Goal: Task Accomplishment & Management: Use online tool/utility

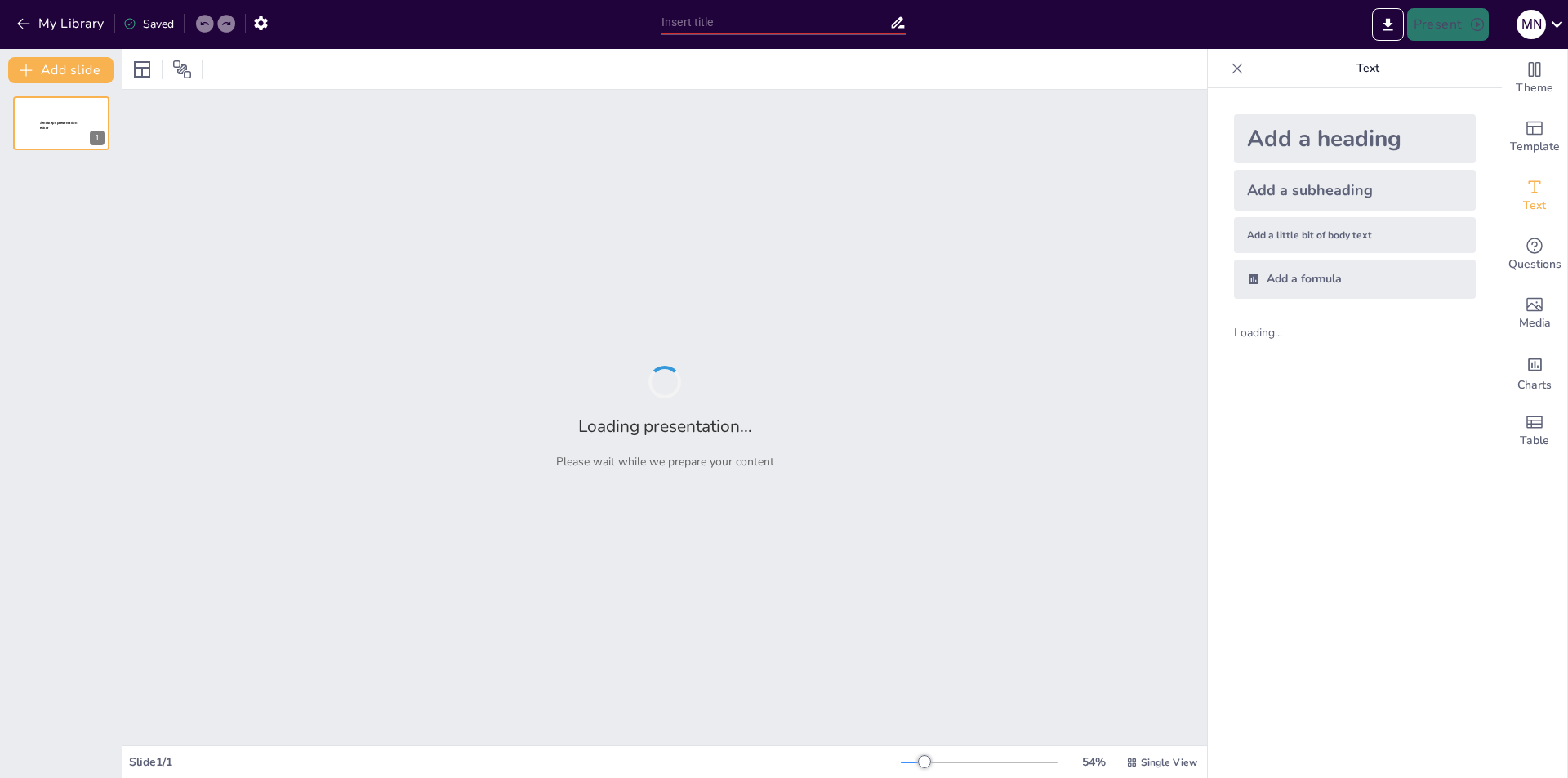
type input "Entendiendo el Cáncer de Mama: Causas y Factores de Riesgo"
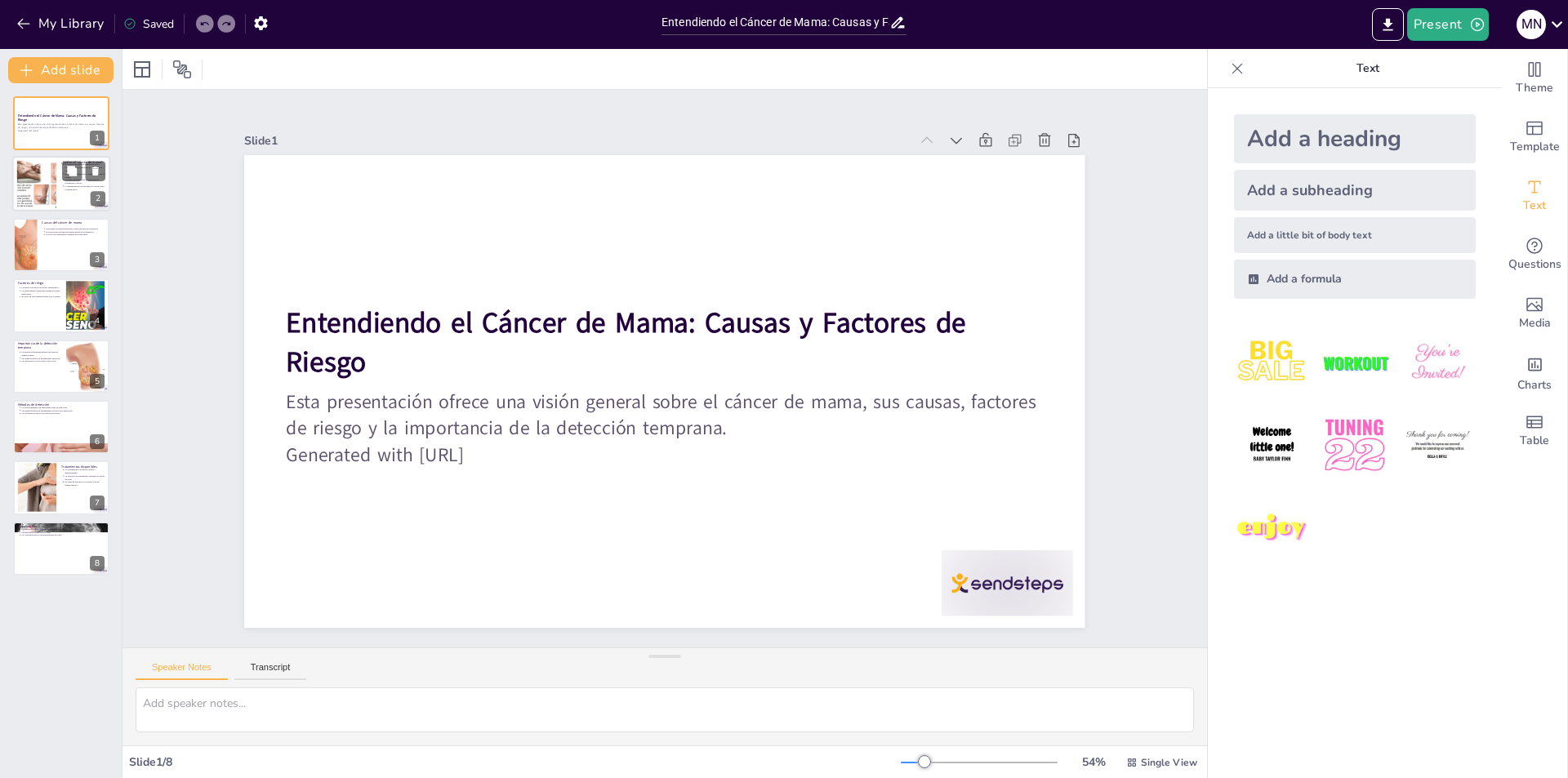
click at [49, 175] on div at bounding box center [37, 183] width 62 height 49
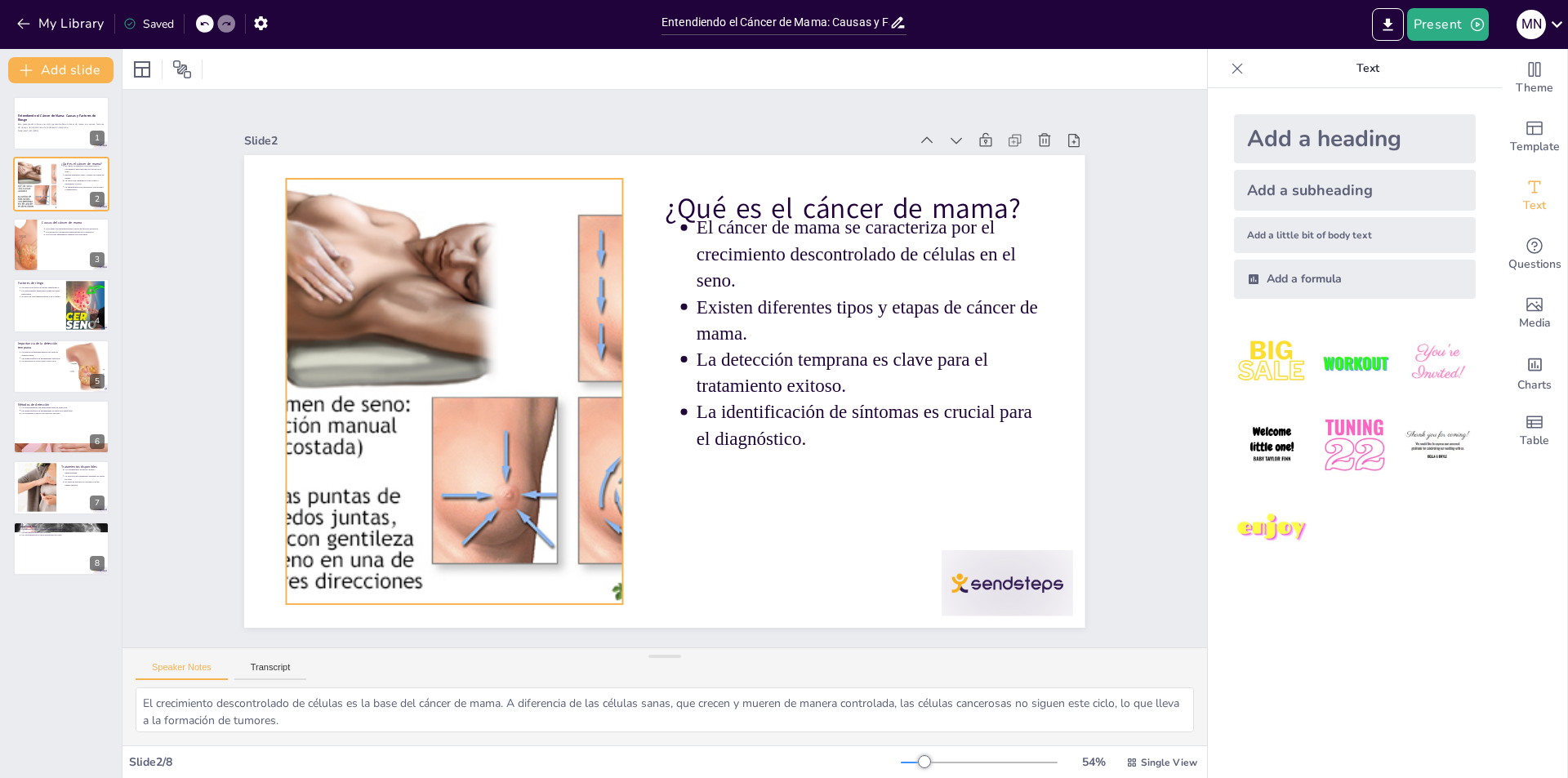
click at [475, 316] on div at bounding box center [482, 263] width 680 height 656
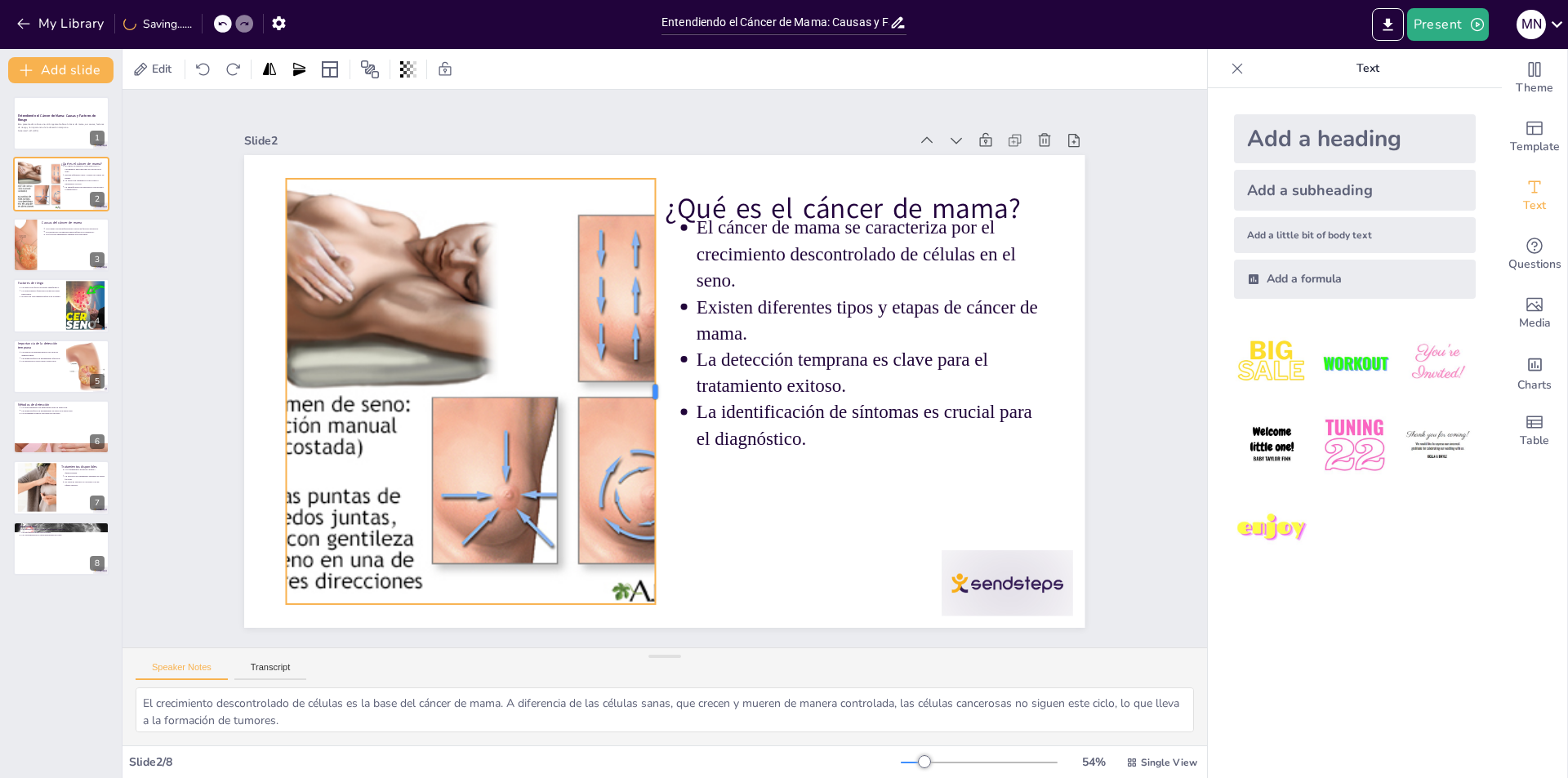
drag, startPoint x: 614, startPoint y: 388, endPoint x: 647, endPoint y: 384, distance: 33.2
click at [647, 384] on div at bounding box center [658, 391] width 57 height 424
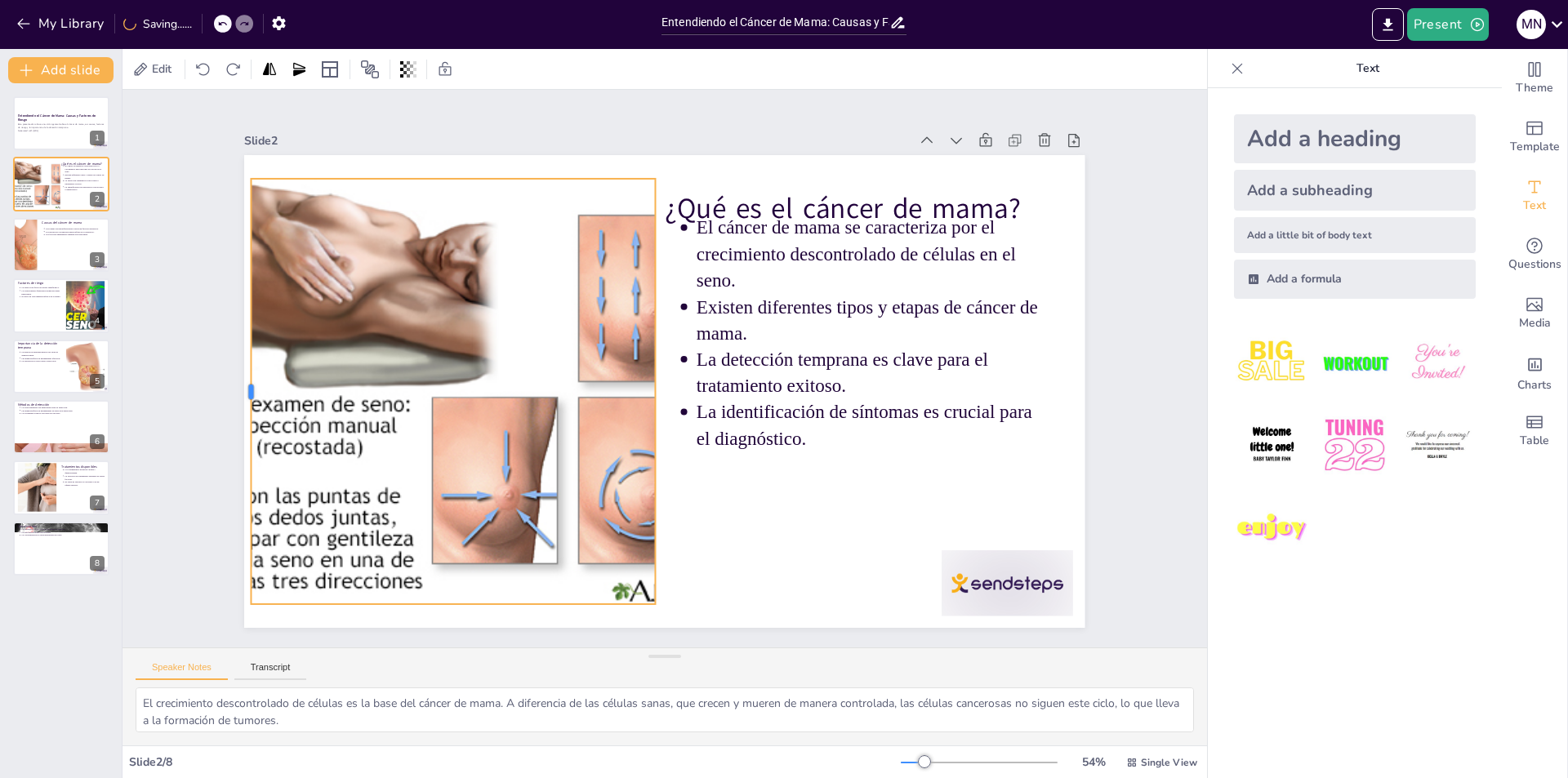
drag, startPoint x: 271, startPoint y: 388, endPoint x: 235, endPoint y: 381, distance: 36.7
click at [235, 381] on div at bounding box center [271, 219] width 184 height 394
click at [67, 249] on div at bounding box center [61, 244] width 98 height 55
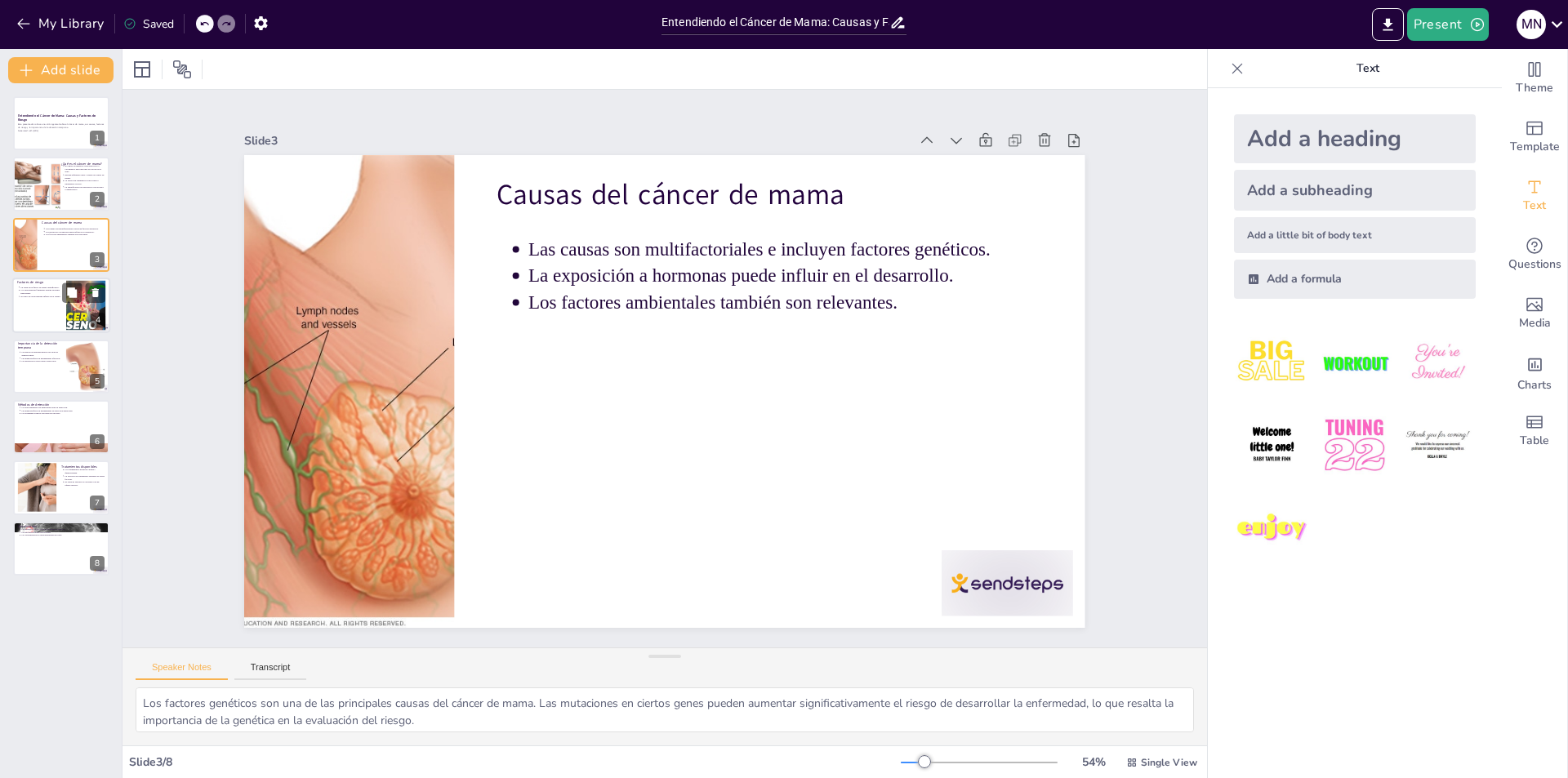
click at [44, 311] on div at bounding box center [61, 304] width 98 height 55
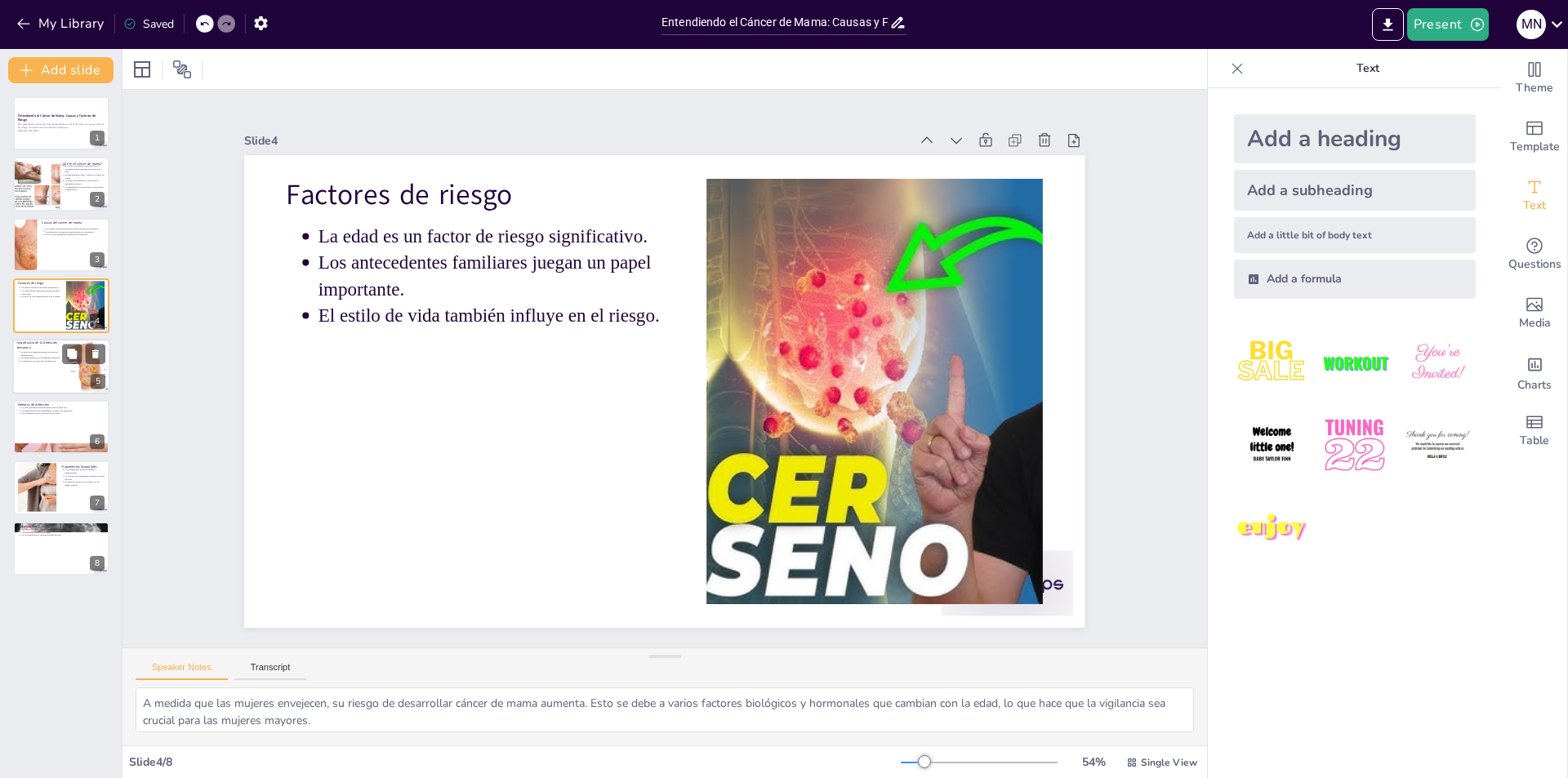
click at [52, 371] on div at bounding box center [61, 366] width 98 height 55
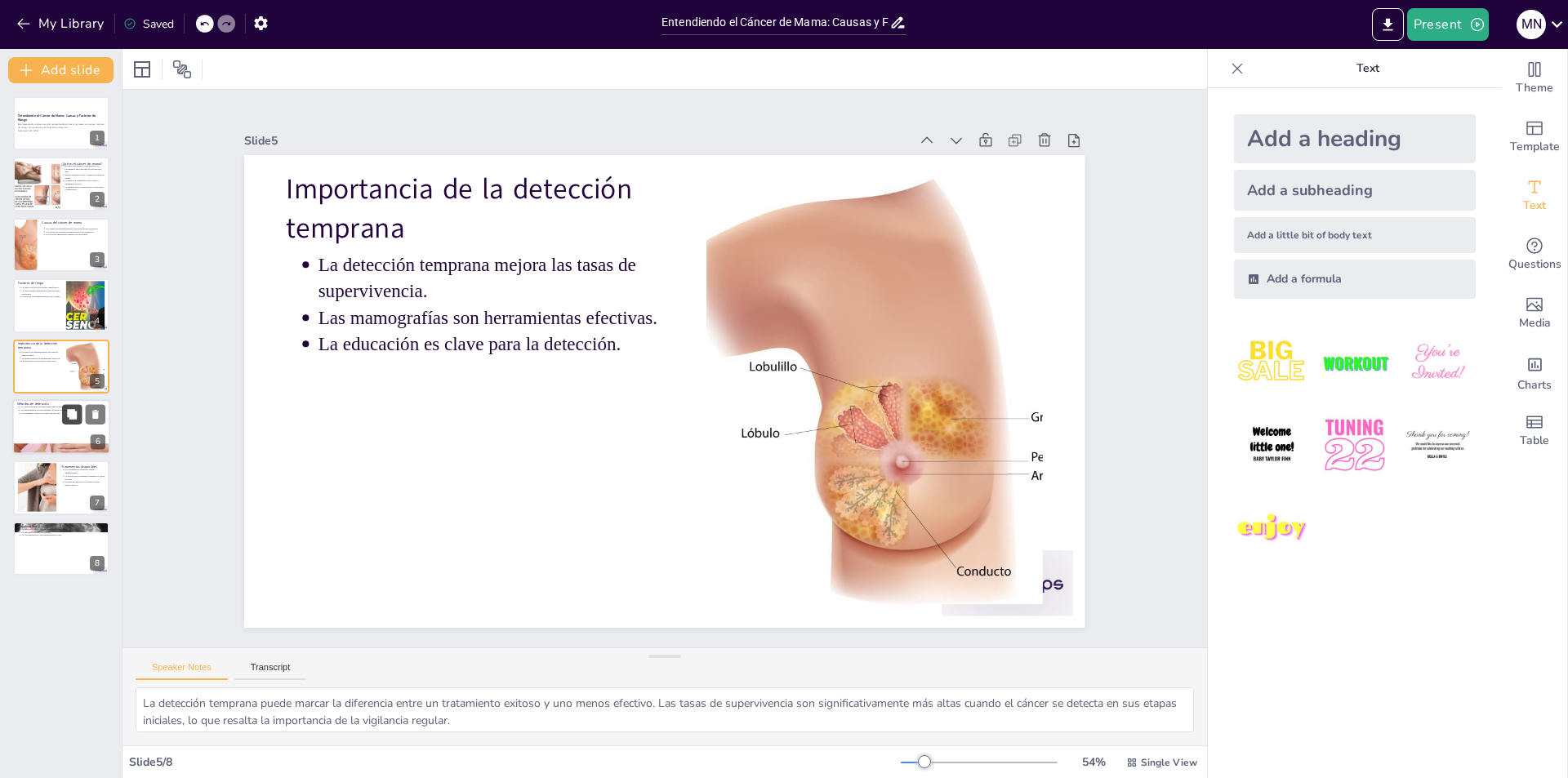
click at [64, 419] on button at bounding box center [72, 414] width 19 height 19
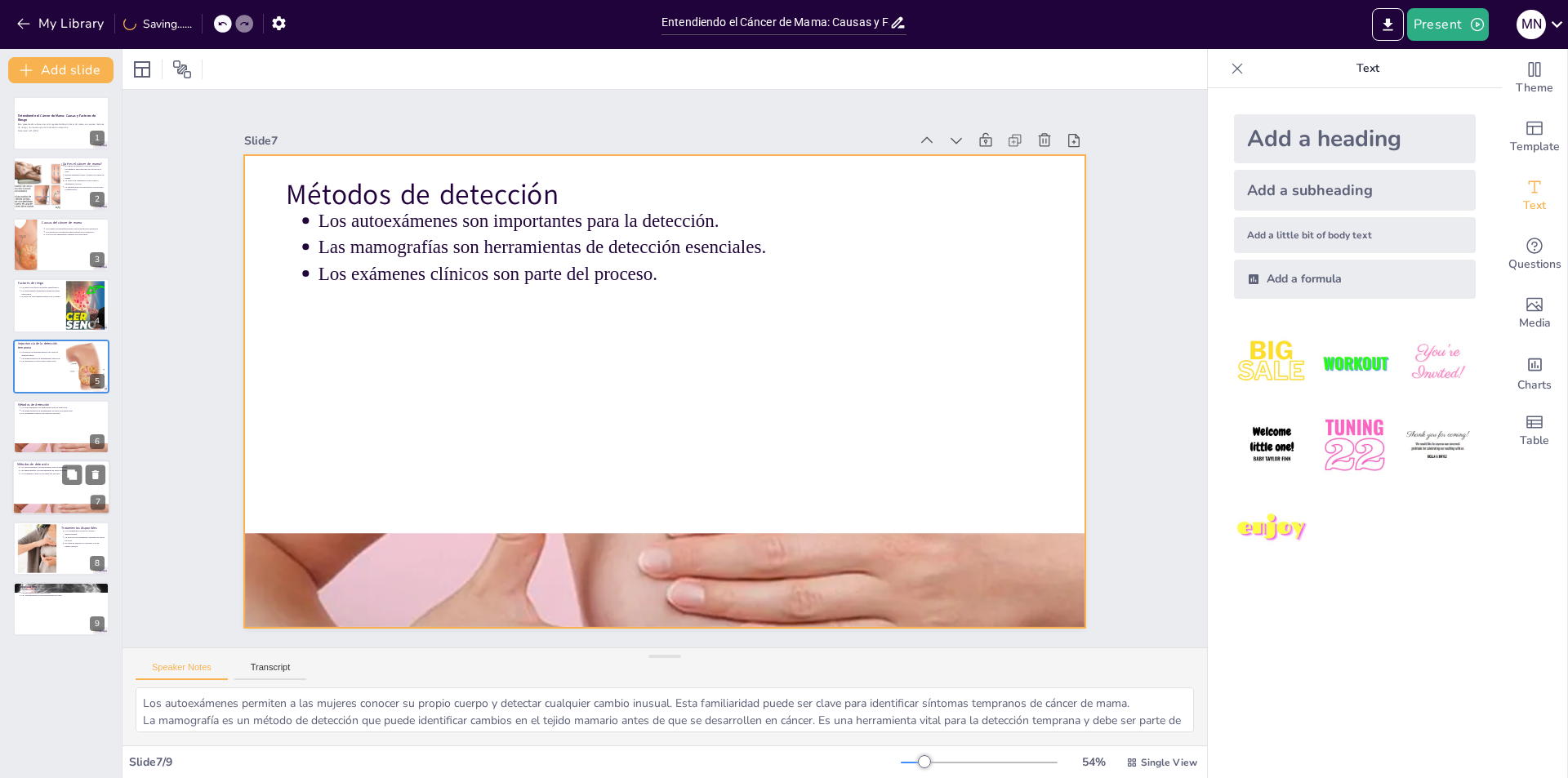
click at [40, 497] on div at bounding box center [61, 487] width 98 height 55
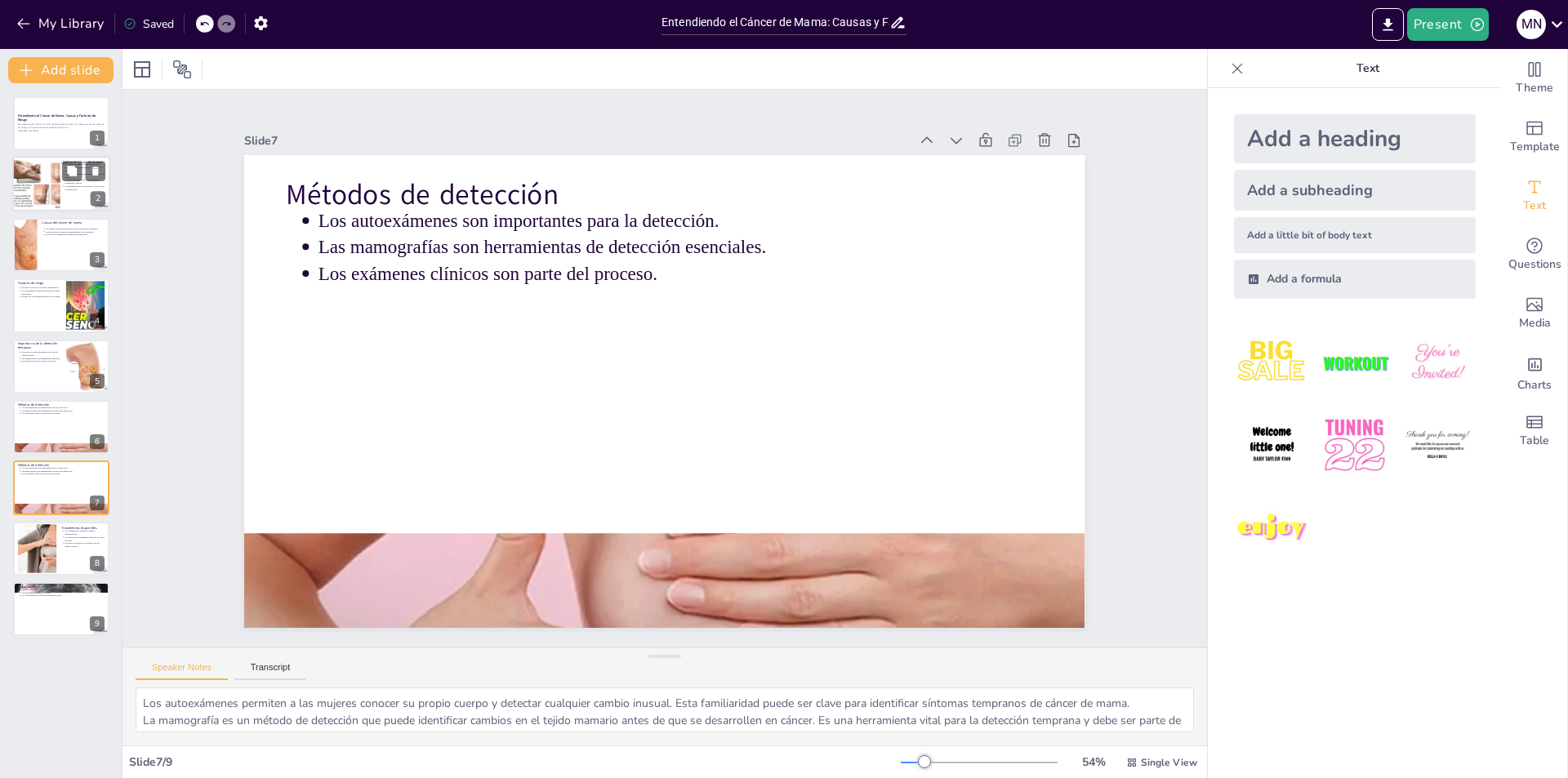
click at [54, 192] on div at bounding box center [37, 183] width 62 height 49
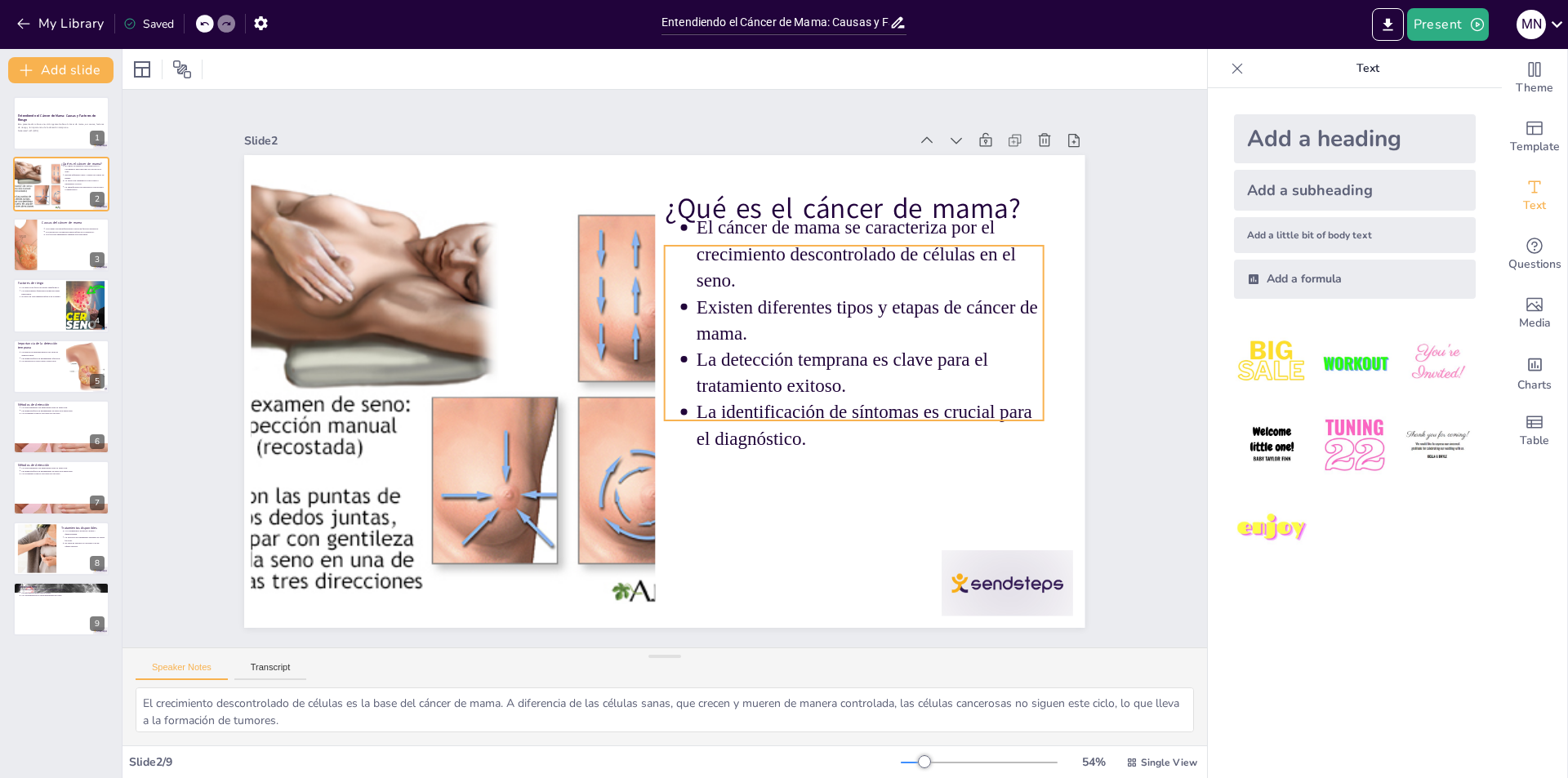
click at [721, 383] on p "La detección temprana es clave para el tratamiento exitoso." at bounding box center [864, 415] width 350 height 123
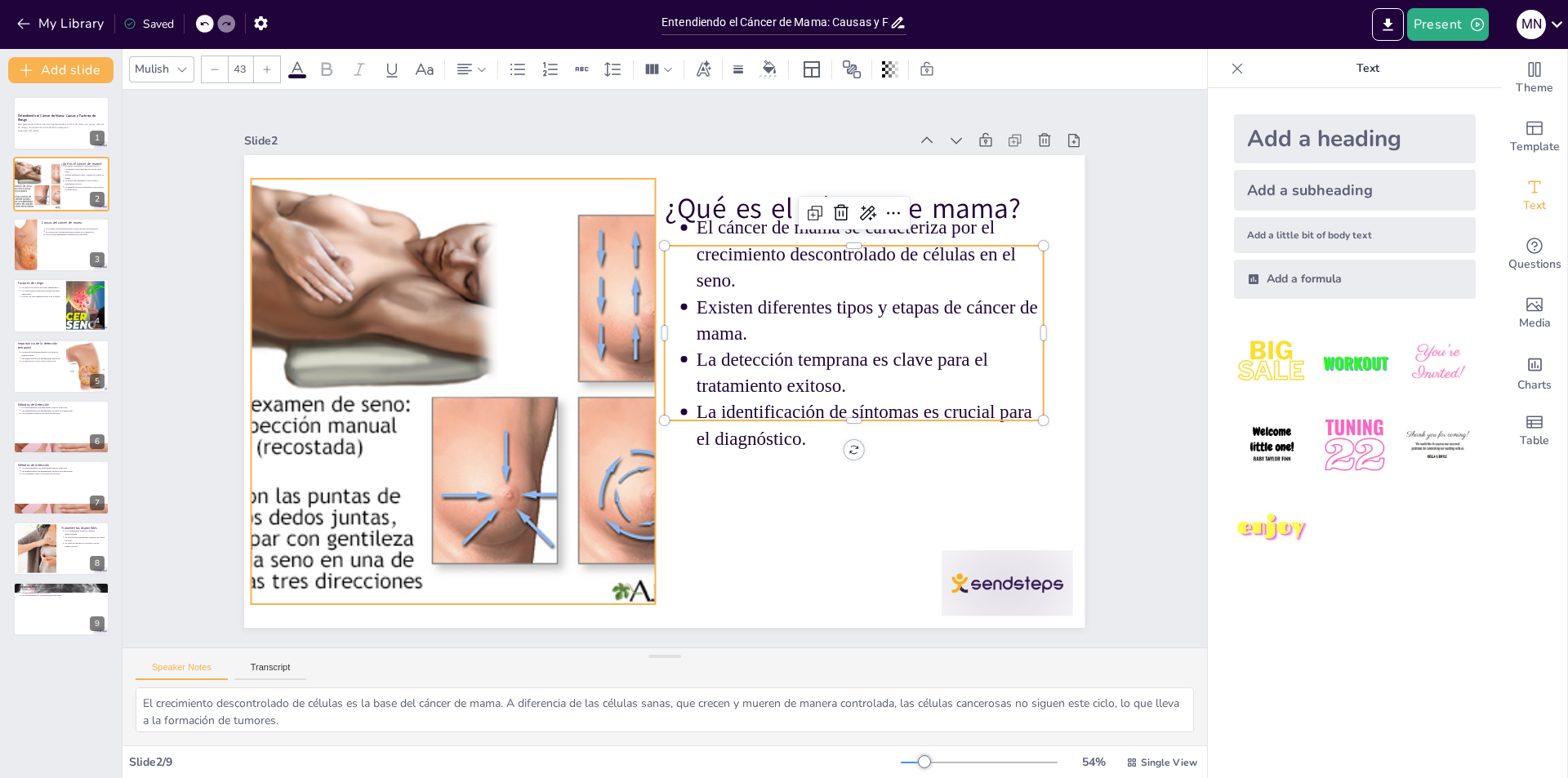
click at [505, 484] on div at bounding box center [455, 347] width 609 height 526
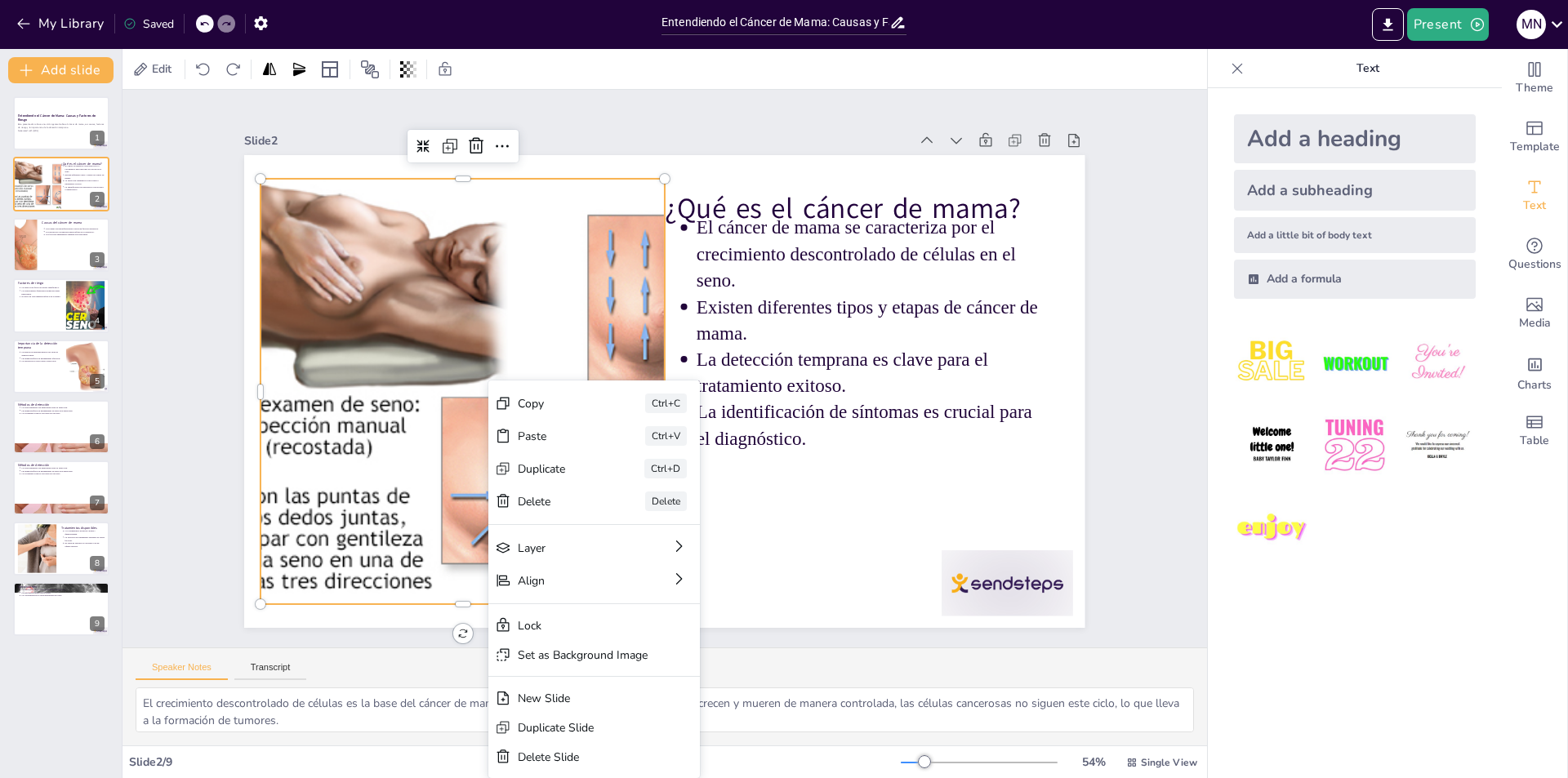
click at [432, 407] on div at bounding box center [463, 348] width 609 height 526
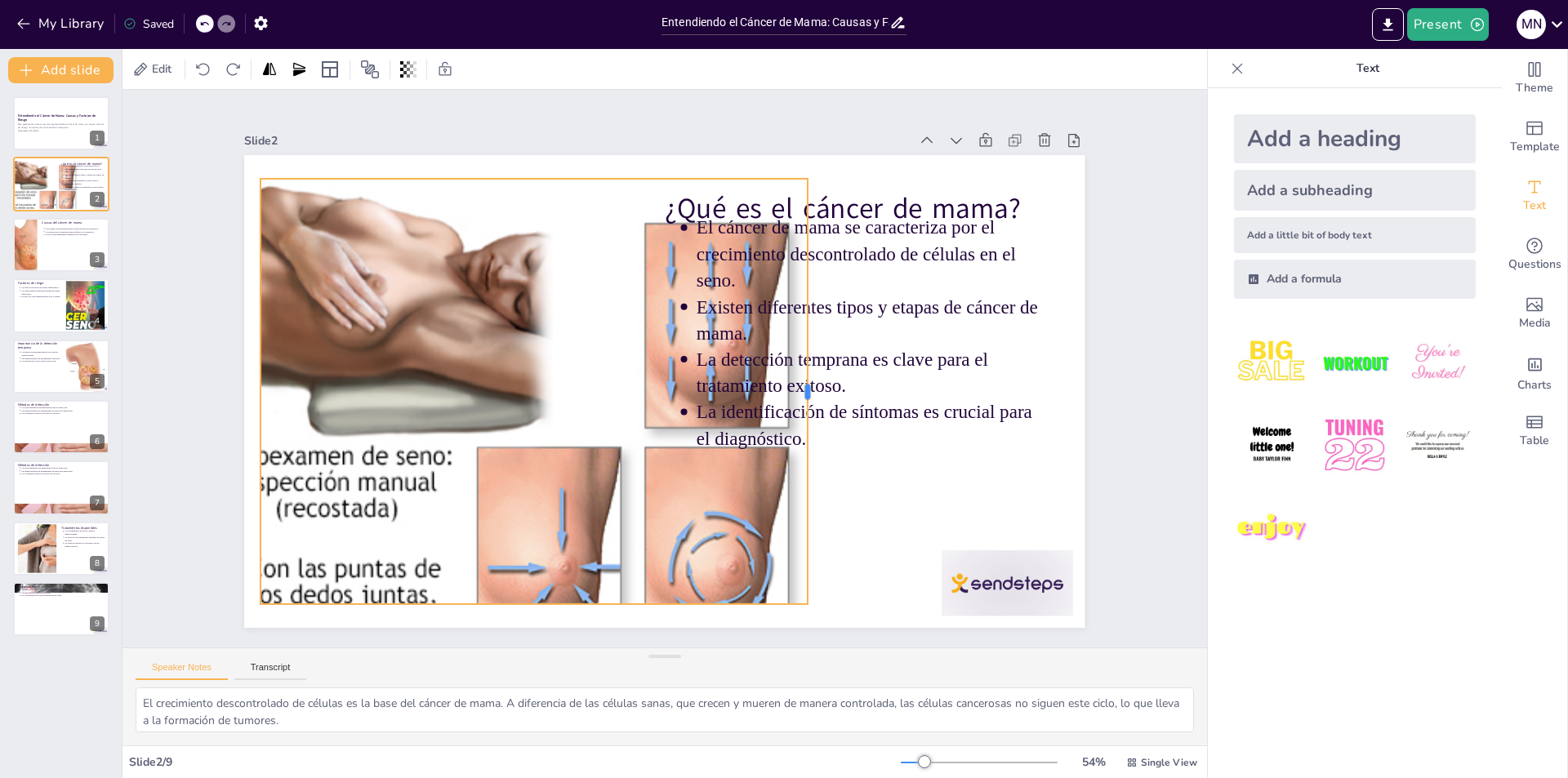
drag, startPoint x: 670, startPoint y: 385, endPoint x: 760, endPoint y: 395, distance: 90.6
click at [797, 378] on div at bounding box center [805, 421] width 101 height 419
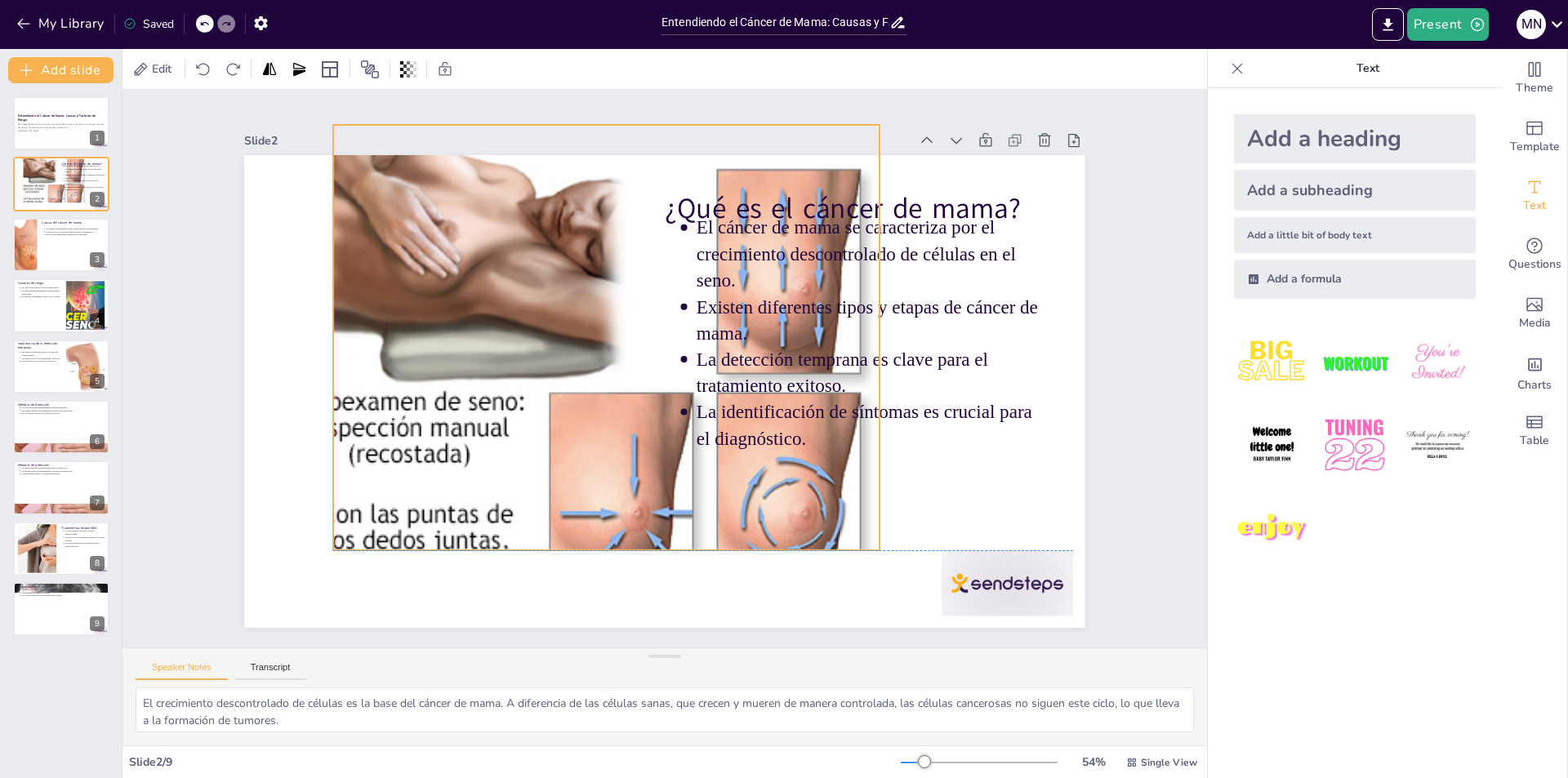
drag, startPoint x: 582, startPoint y: 483, endPoint x: 668, endPoint y: 429, distance: 101.5
click at [668, 345] on div "¿Qué es el cáncer de mama? El cáncer de mama se caracteriza por el crecimiento …" at bounding box center [751, 173] width 768 height 342
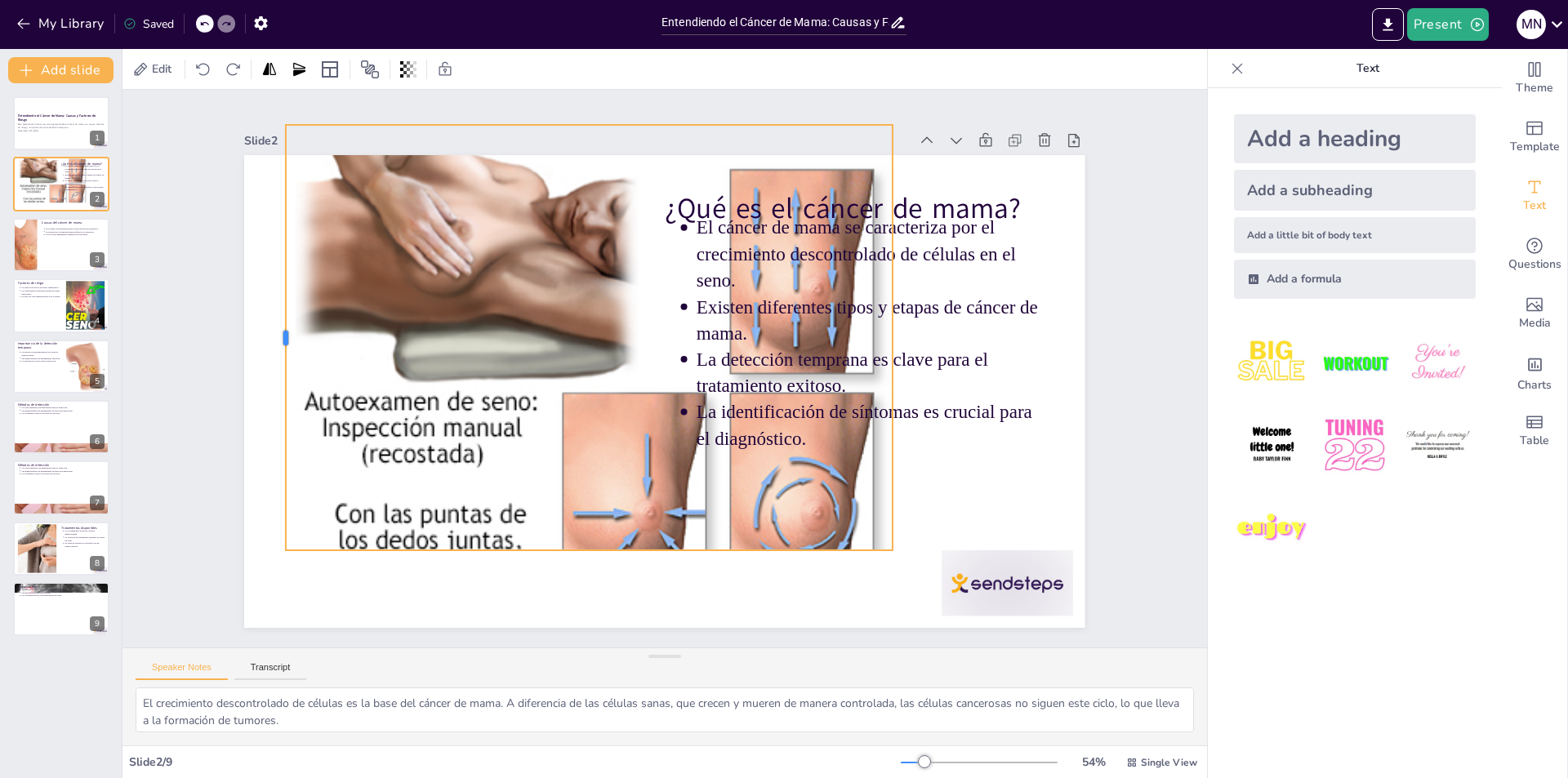
drag, startPoint x: 333, startPoint y: 328, endPoint x: 272, endPoint y: 342, distance: 62.6
click at [272, 251] on div at bounding box center [399, 87] width 295 height 325
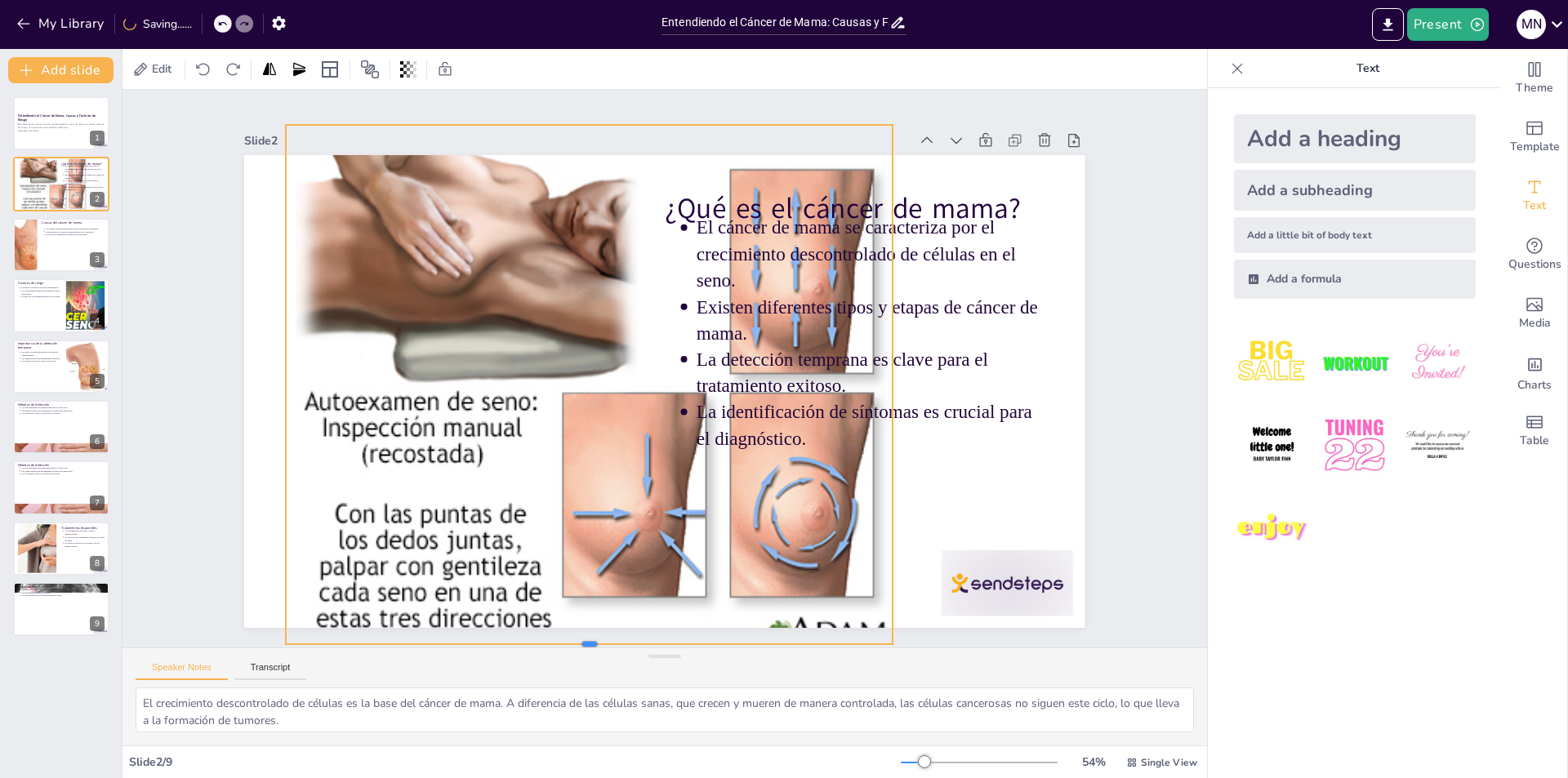
drag, startPoint x: 574, startPoint y: 545, endPoint x: 565, endPoint y: 638, distance: 93.4
click at [565, 638] on div "Slide 1 Entendiendo el Cáncer de Mama: Causas y Factores de [PERSON_NAME] Esta …" at bounding box center [664, 367] width 1137 height 668
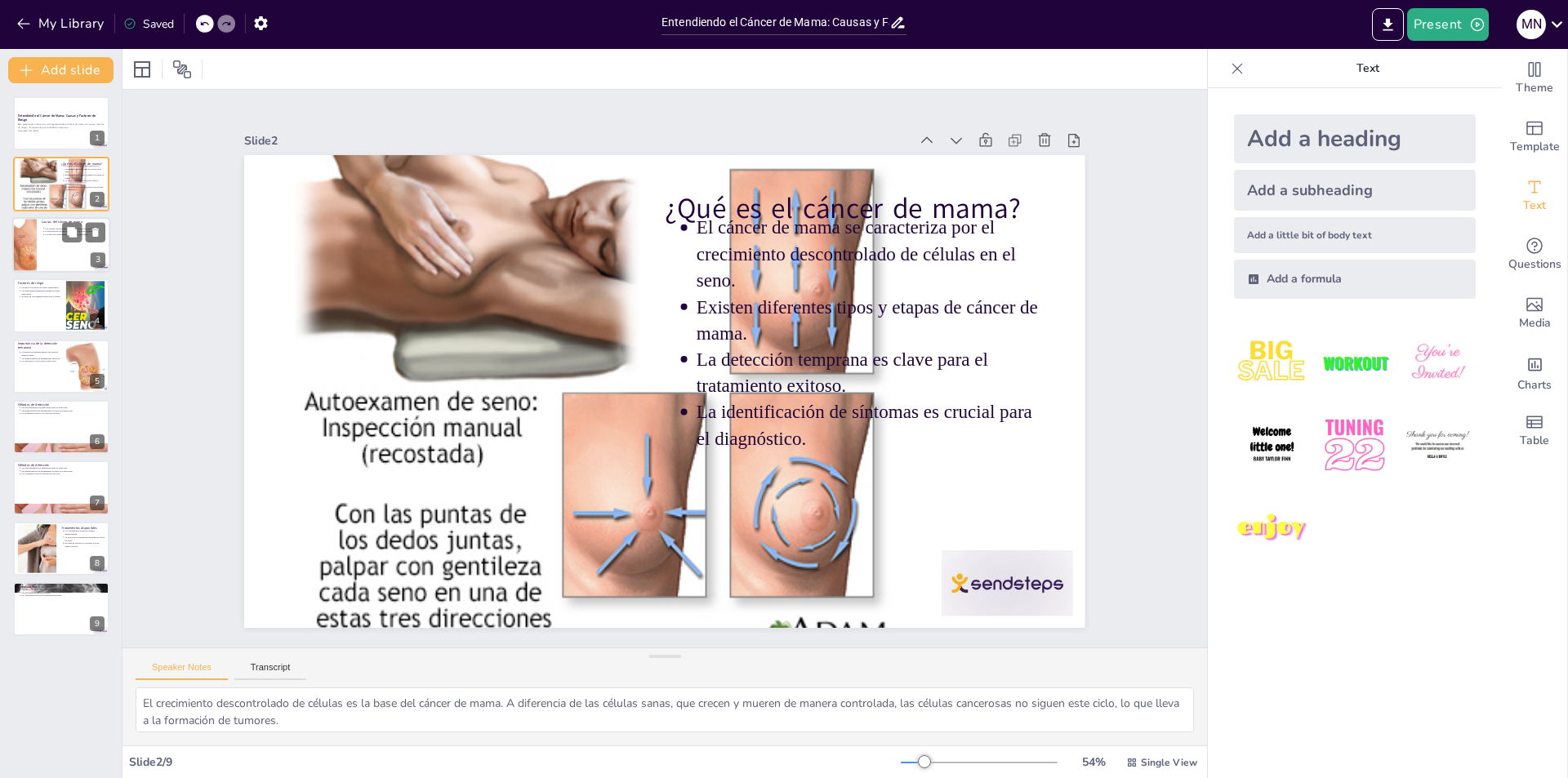
click at [65, 243] on div at bounding box center [61, 244] width 98 height 55
type textarea "Los factores genéticos son una de las principales causas del cáncer de mama. La…"
